Goal: Information Seeking & Learning: Learn about a topic

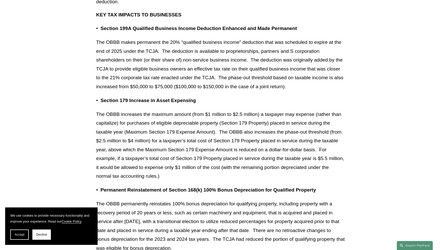
scroll to position [479, 0]
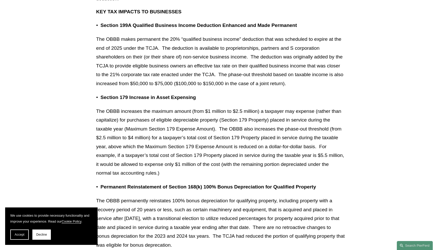
click at [100, 21] on p "Section 199A Qualified Business Income Deduction Enhanced and Made Permanent" at bounding box center [222, 25] width 244 height 9
click at [247, 51] on p "The OBBB makes permanent the 20% “qualified business income” deduction that was…" at bounding box center [220, 61] width 248 height 53
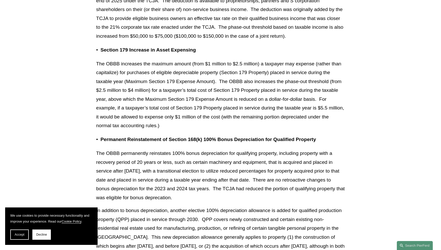
scroll to position [528, 0]
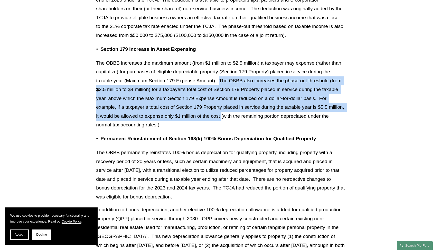
drag, startPoint x: 220, startPoint y: 73, endPoint x: 240, endPoint y: 109, distance: 40.9
click at [240, 109] on p "The OBBB increases the maximum amount (from $1 million to $2.5 million) a taxpa…" at bounding box center [220, 94] width 248 height 71
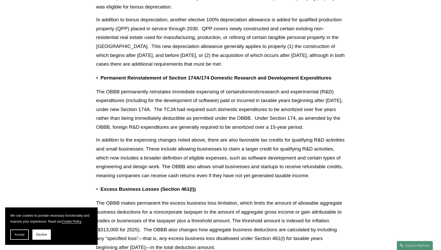
scroll to position [719, 0]
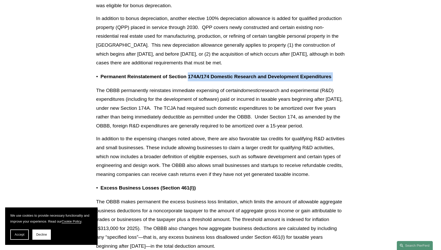
drag, startPoint x: 188, startPoint y: 66, endPoint x: 231, endPoint y: 76, distance: 44.0
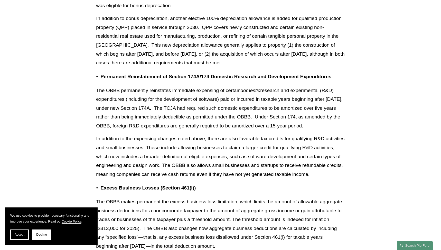
drag, startPoint x: 172, startPoint y: 81, endPoint x: 219, endPoint y: 82, distance: 46.7
click at [219, 86] on p "The OBBB permanently reinstates immediate expensing of certain domestic researc…" at bounding box center [220, 108] width 248 height 44
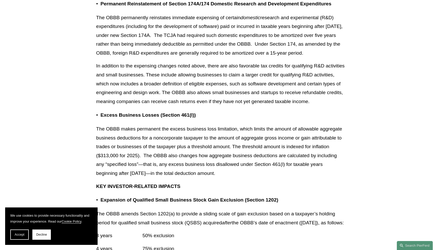
scroll to position [798, 0]
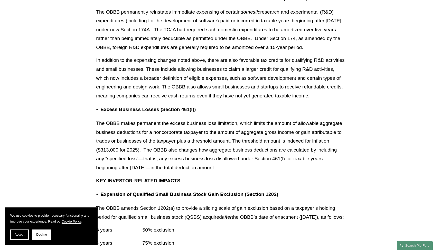
drag, startPoint x: 240, startPoint y: 130, endPoint x: 261, endPoint y: 129, distance: 20.8
click at [243, 130] on p "The OBBB makes permanent the excess business loss limitation, which limits the …" at bounding box center [220, 145] width 248 height 53
click at [343, 130] on p "The OBBB makes permanent the excess business loss limitation, which limits the …" at bounding box center [220, 145] width 248 height 53
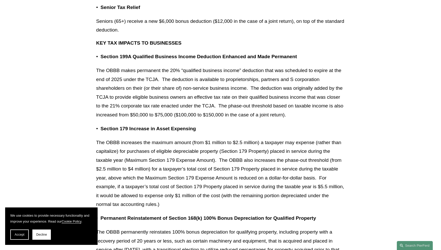
scroll to position [448, 0]
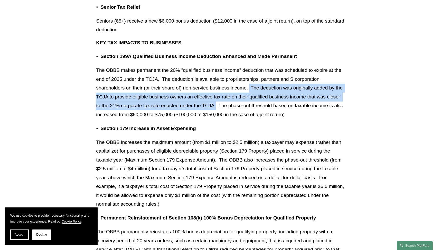
drag, startPoint x: 249, startPoint y: 82, endPoint x: 217, endPoint y: 100, distance: 36.9
click at [217, 100] on p "The OBBB makes permanent the 20% “qualified business income” deduction that was…" at bounding box center [220, 92] width 248 height 53
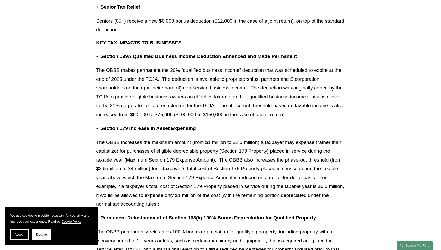
drag, startPoint x: 220, startPoint y: 101, endPoint x: 300, endPoint y: 108, distance: 80.1
click at [300, 108] on p "The OBBB makes permanent the 20% “qualified business income” deduction that was…" at bounding box center [220, 92] width 248 height 53
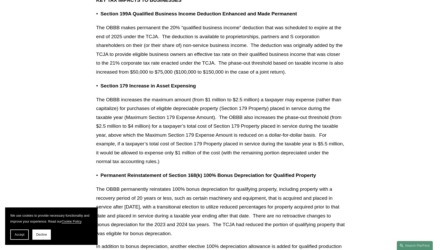
scroll to position [492, 0]
